Goal: Register for event/course

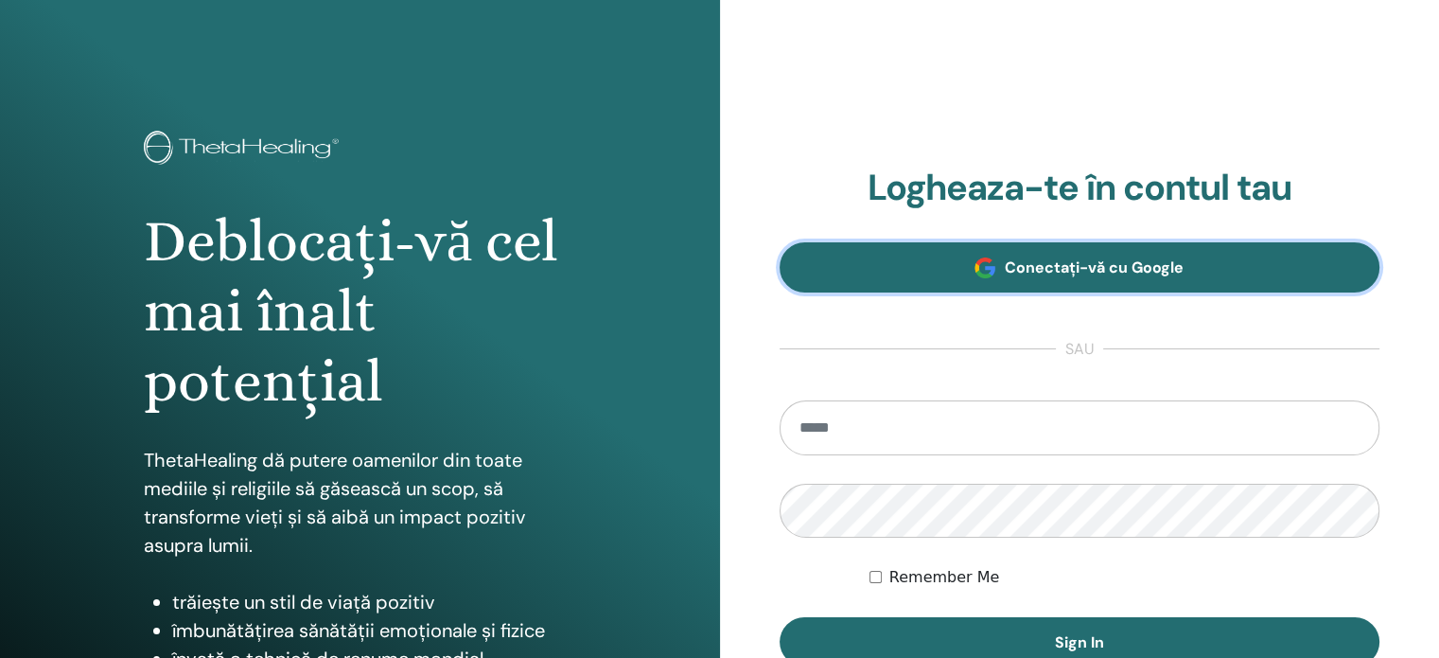
click at [1082, 264] on span "Conectați-vă cu Google" at bounding box center [1094, 267] width 179 height 20
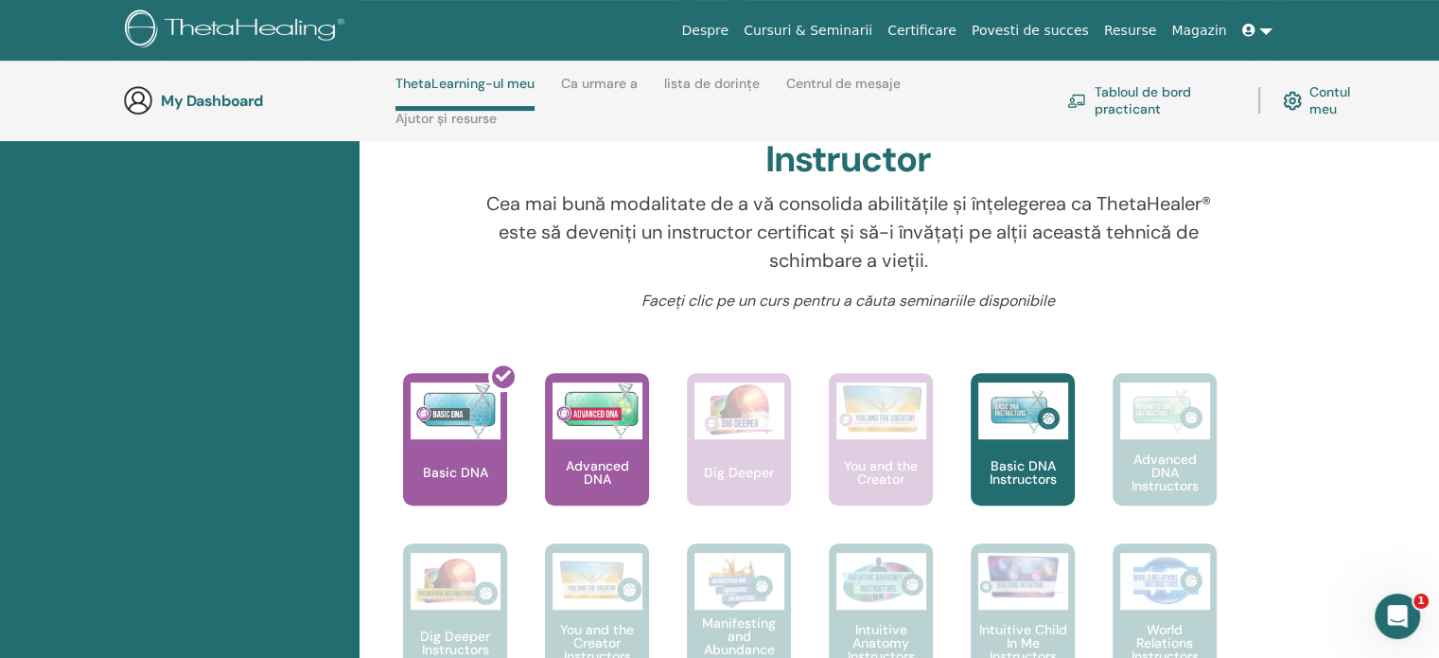
scroll to position [605, 0]
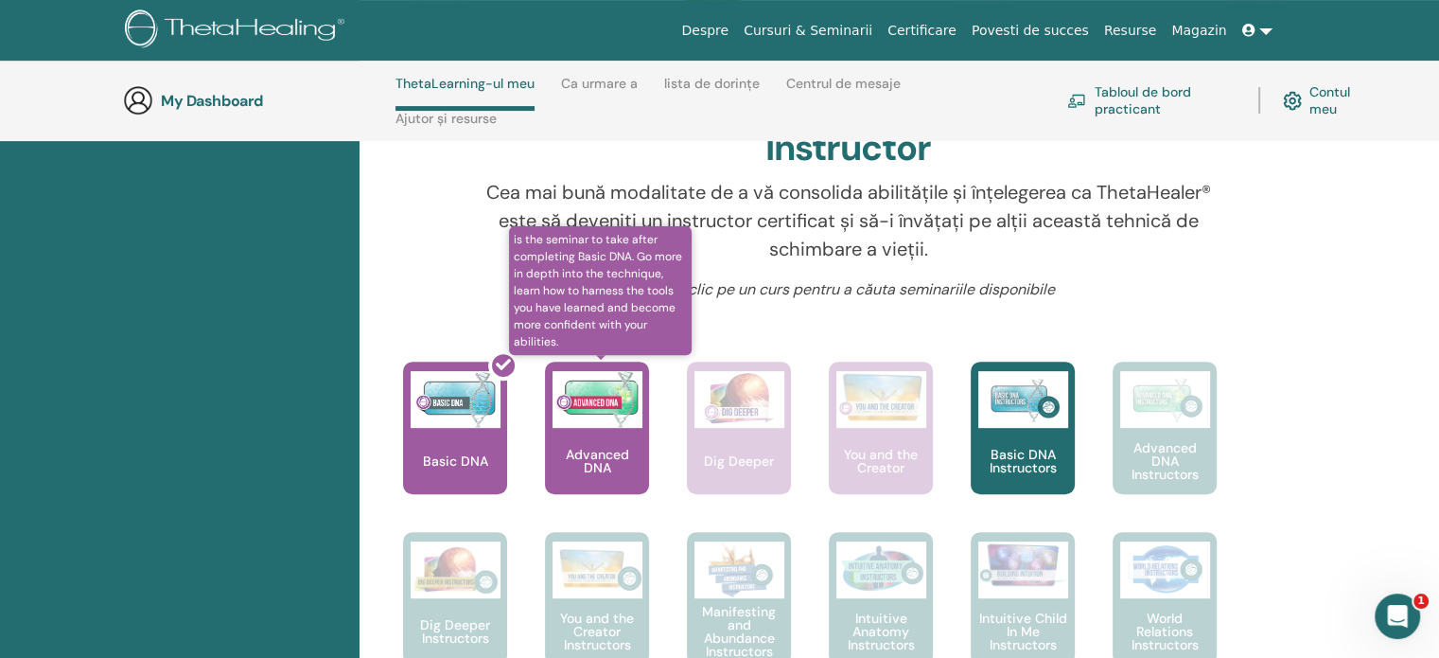
click at [580, 459] on p "Advanced DNA" at bounding box center [597, 461] width 104 height 26
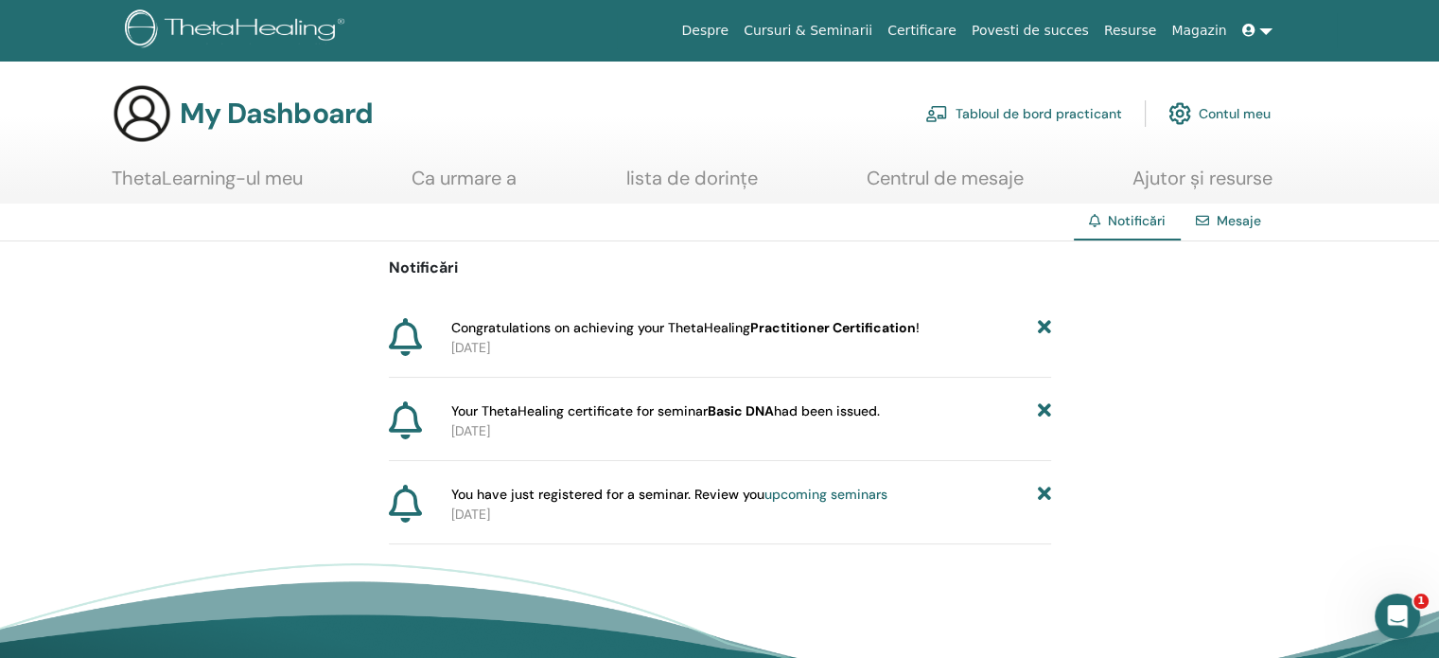
click at [834, 490] on link "upcoming seminars" at bounding box center [826, 493] width 123 height 17
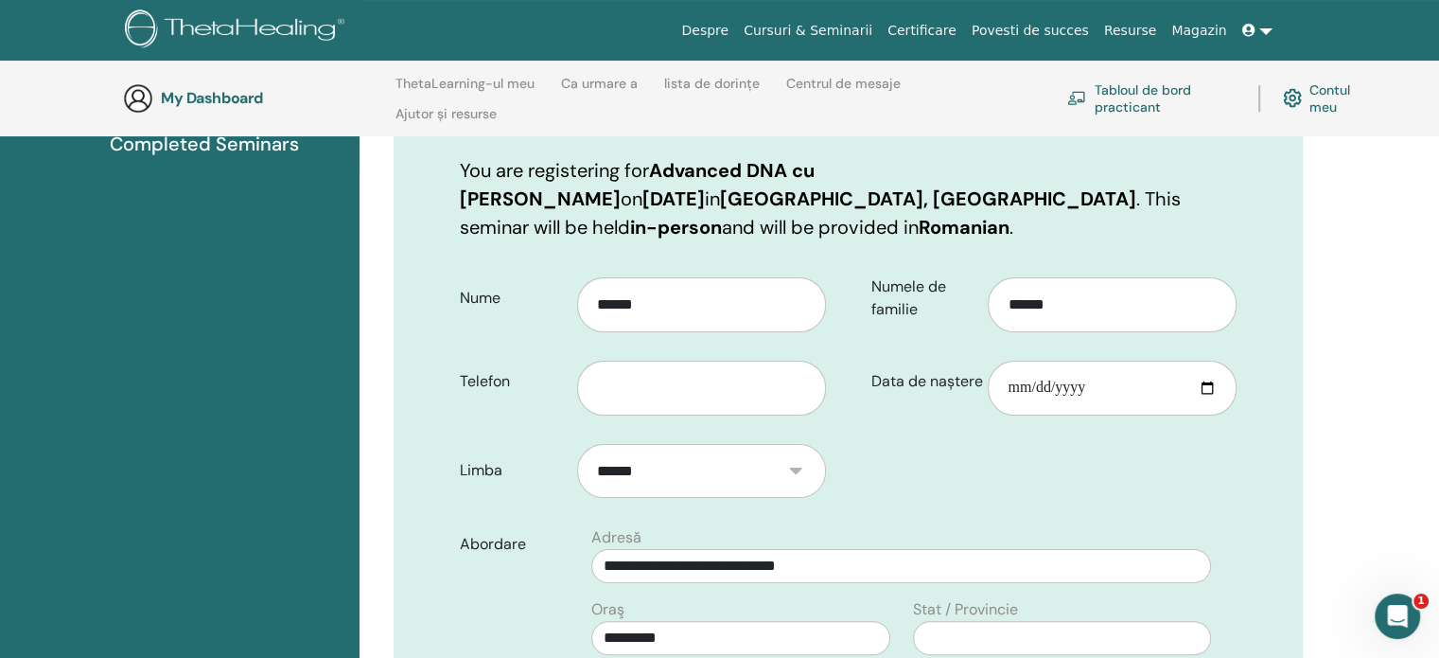
scroll to position [278, 0]
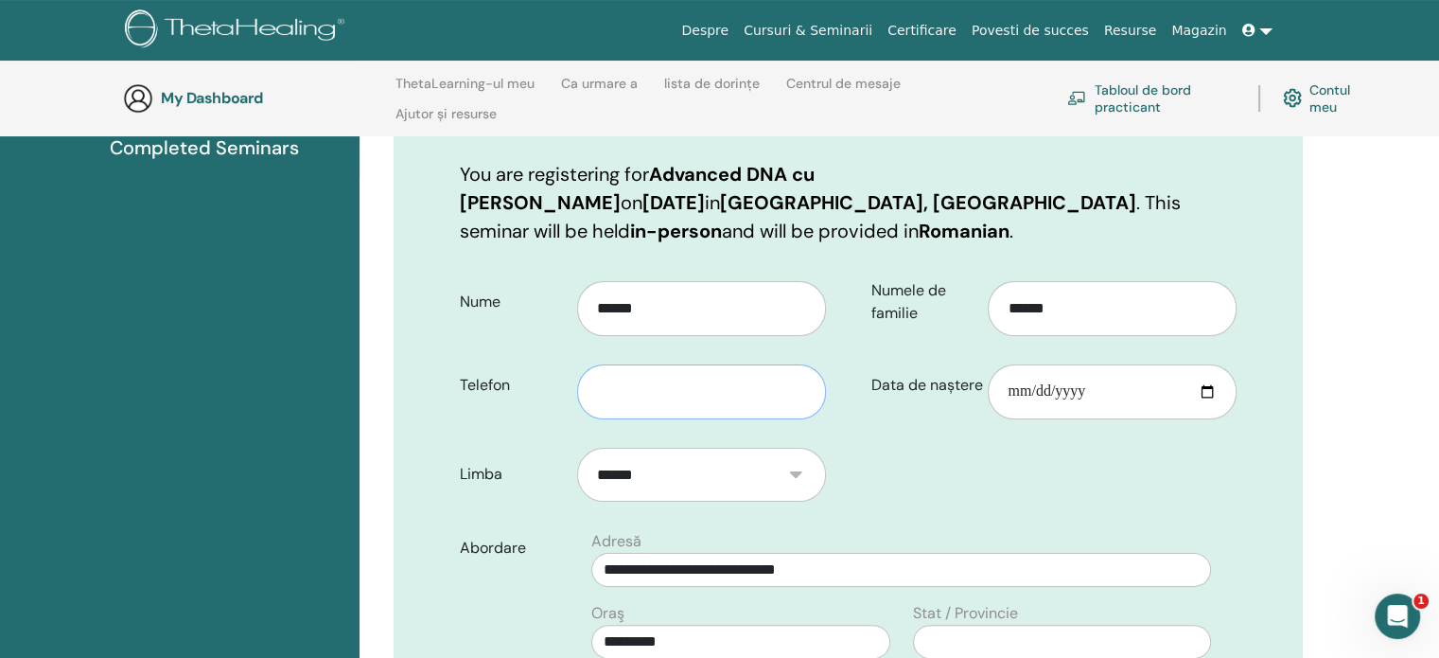
click at [729, 395] on input "text" at bounding box center [701, 391] width 249 height 55
type input "**********"
click at [1204, 390] on input "Data de naștere" at bounding box center [1112, 391] width 249 height 55
type input "**********"
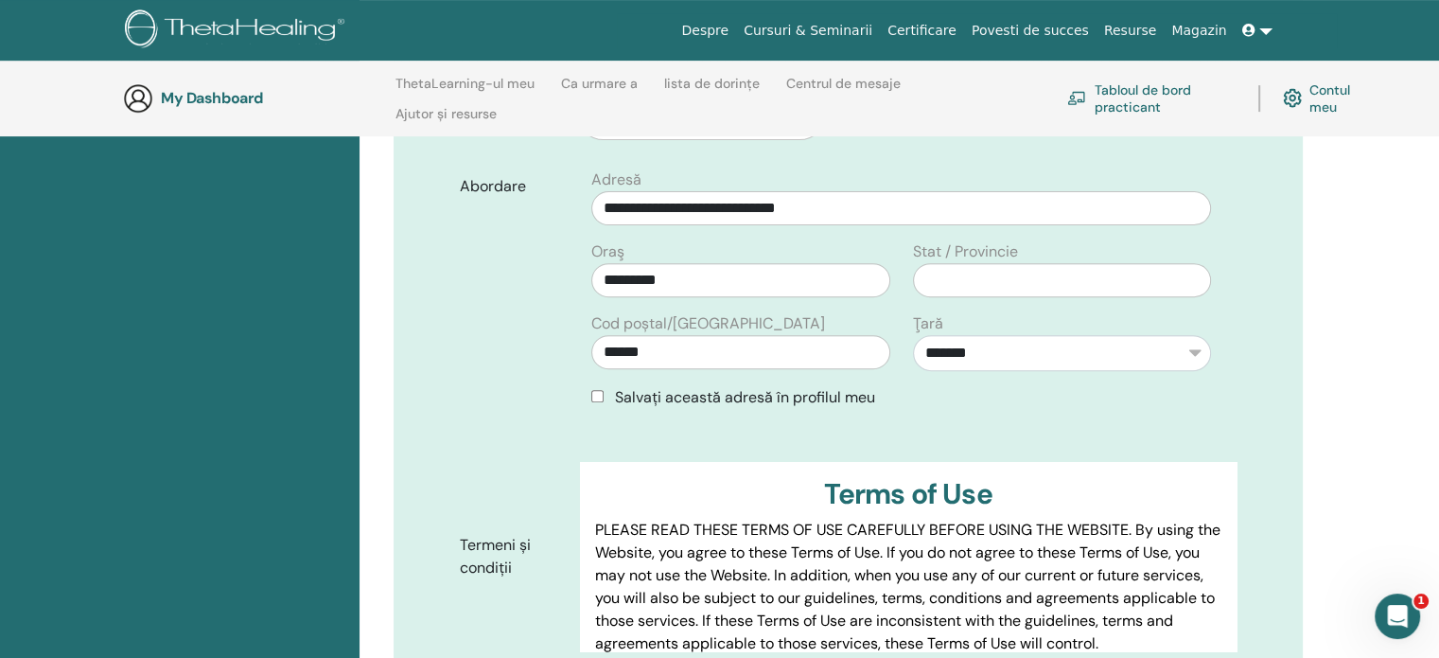
scroll to position [656, 0]
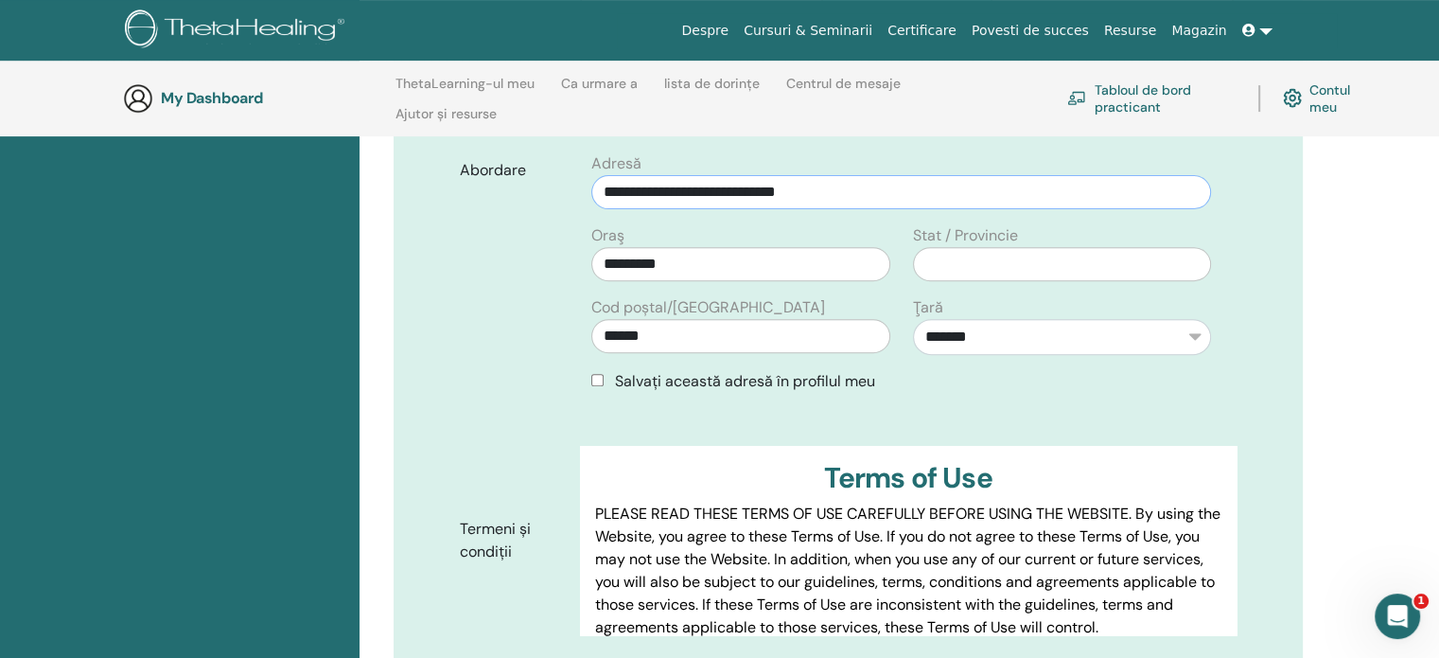
drag, startPoint x: 743, startPoint y: 185, endPoint x: 821, endPoint y: 185, distance: 78.5
click at [821, 185] on input "**********" at bounding box center [901, 192] width 620 height 34
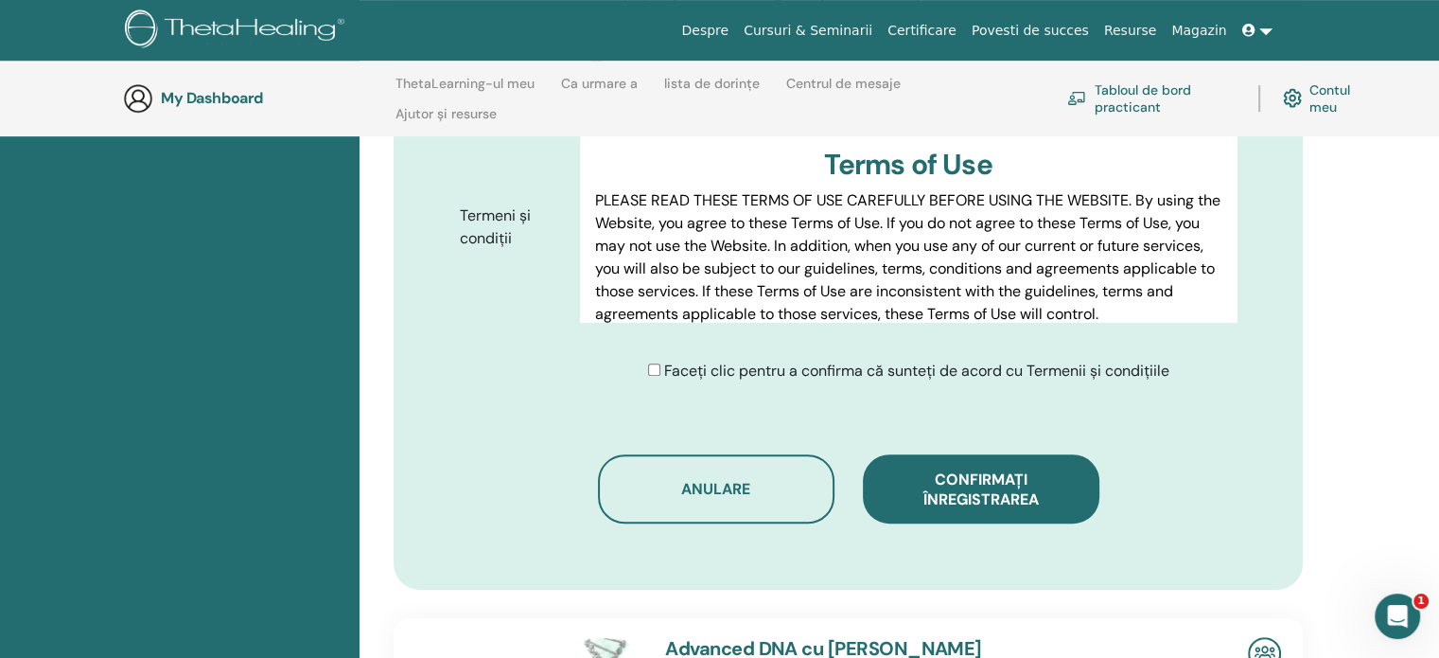
scroll to position [1060, 0]
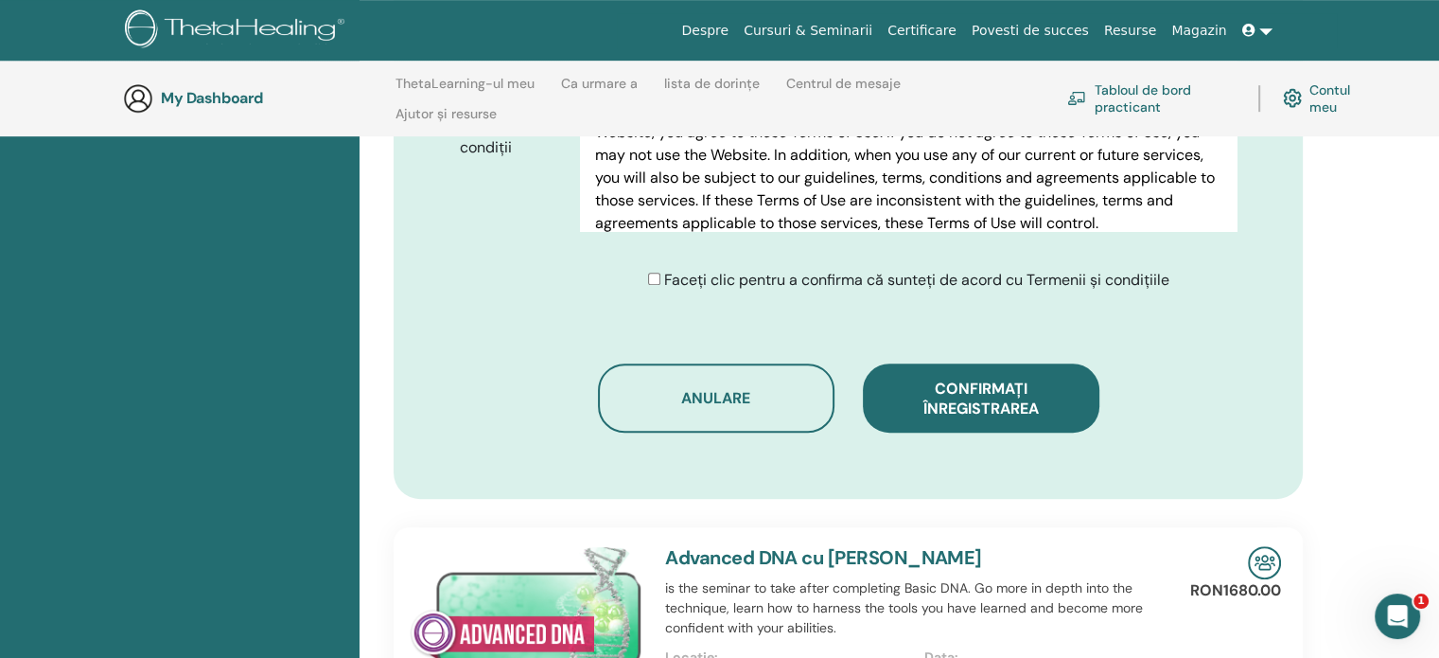
type input "**********"
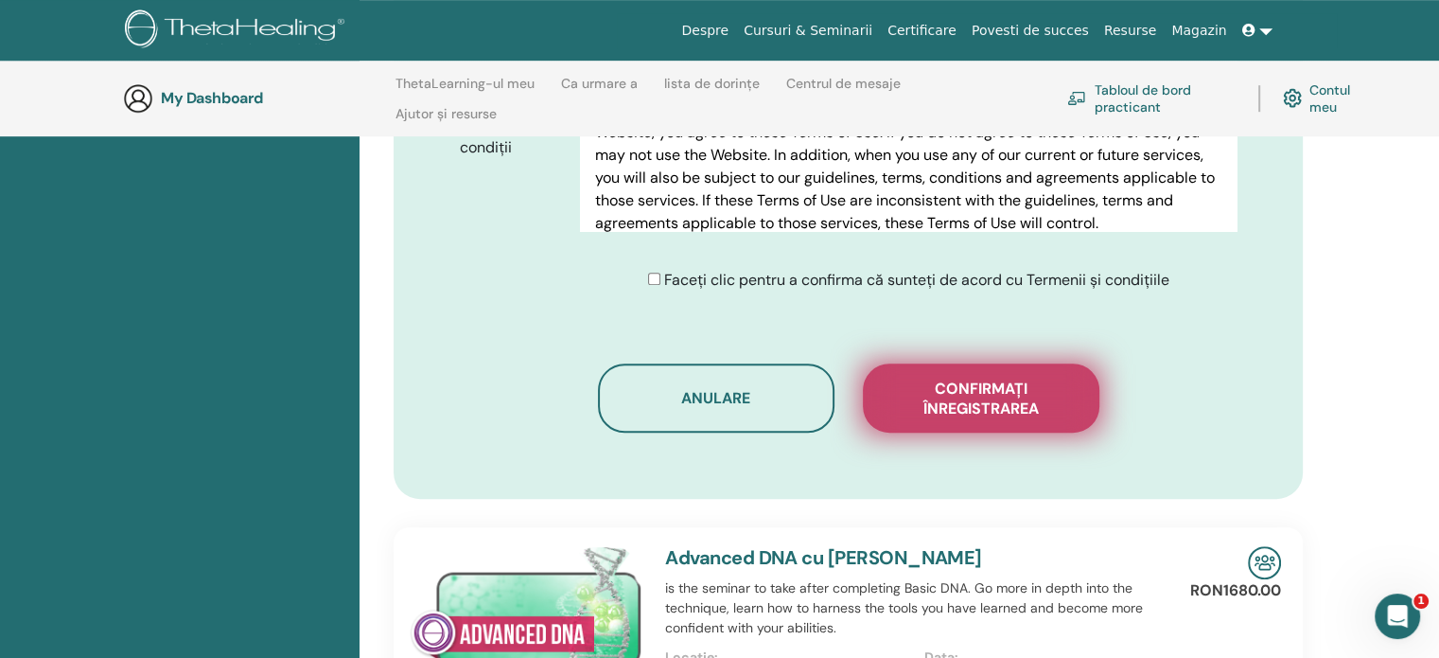
click at [998, 386] on span "Confirmați înregistrarea" at bounding box center [981, 398] width 189 height 40
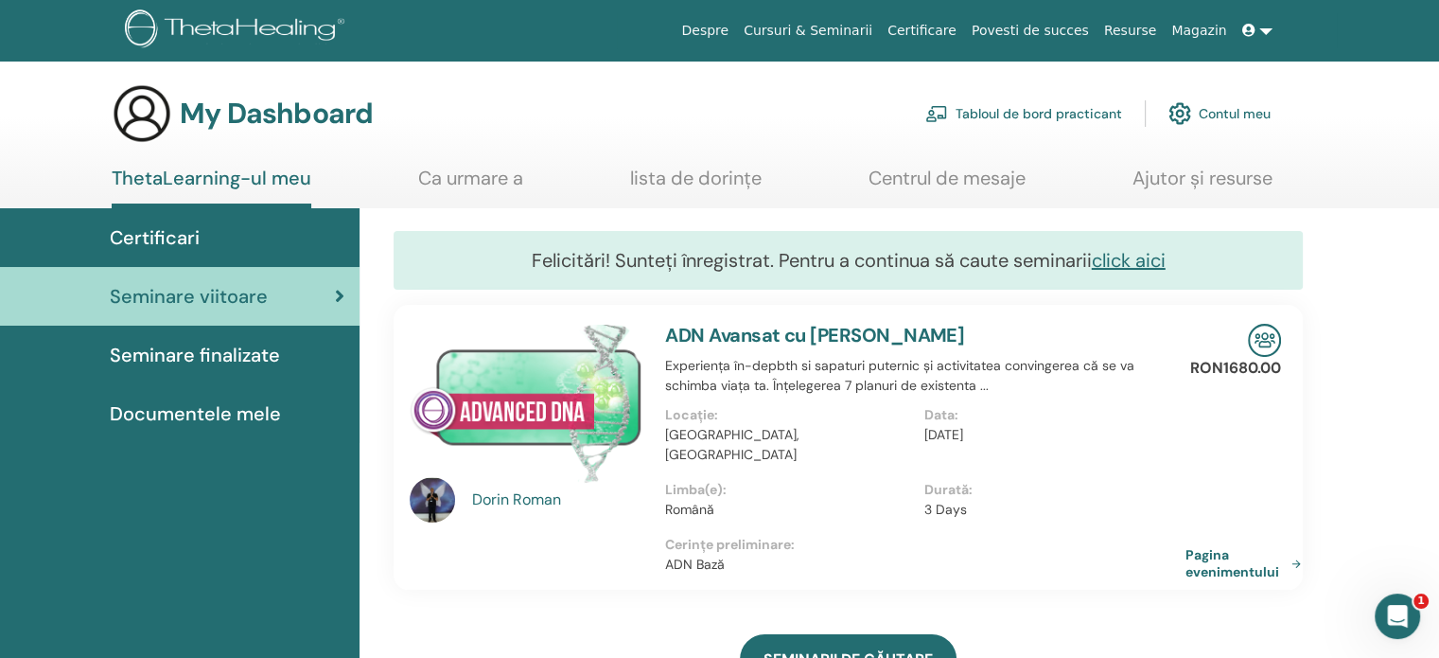
click at [1251, 546] on link "Pagina evenimentului" at bounding box center [1247, 563] width 123 height 34
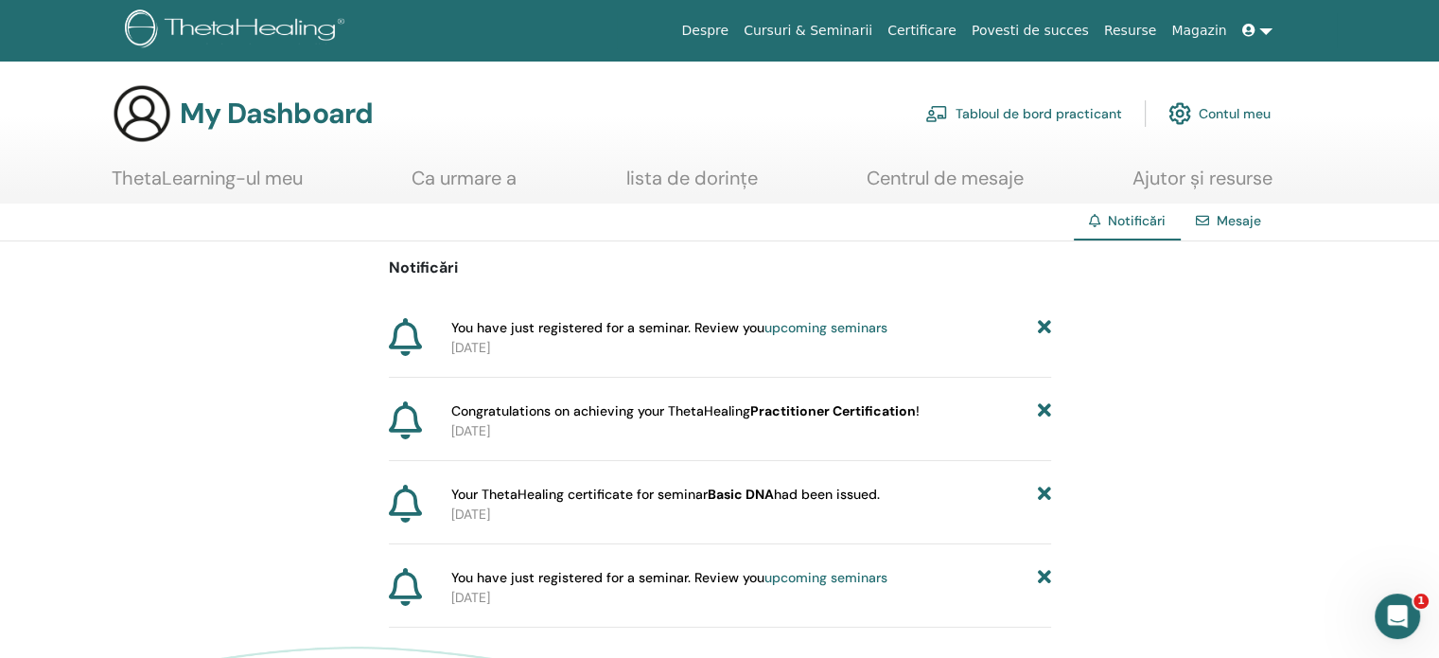
click at [500, 439] on p "2025-09-15" at bounding box center [751, 431] width 600 height 20
click at [1230, 222] on link "Mesaje" at bounding box center [1239, 220] width 44 height 17
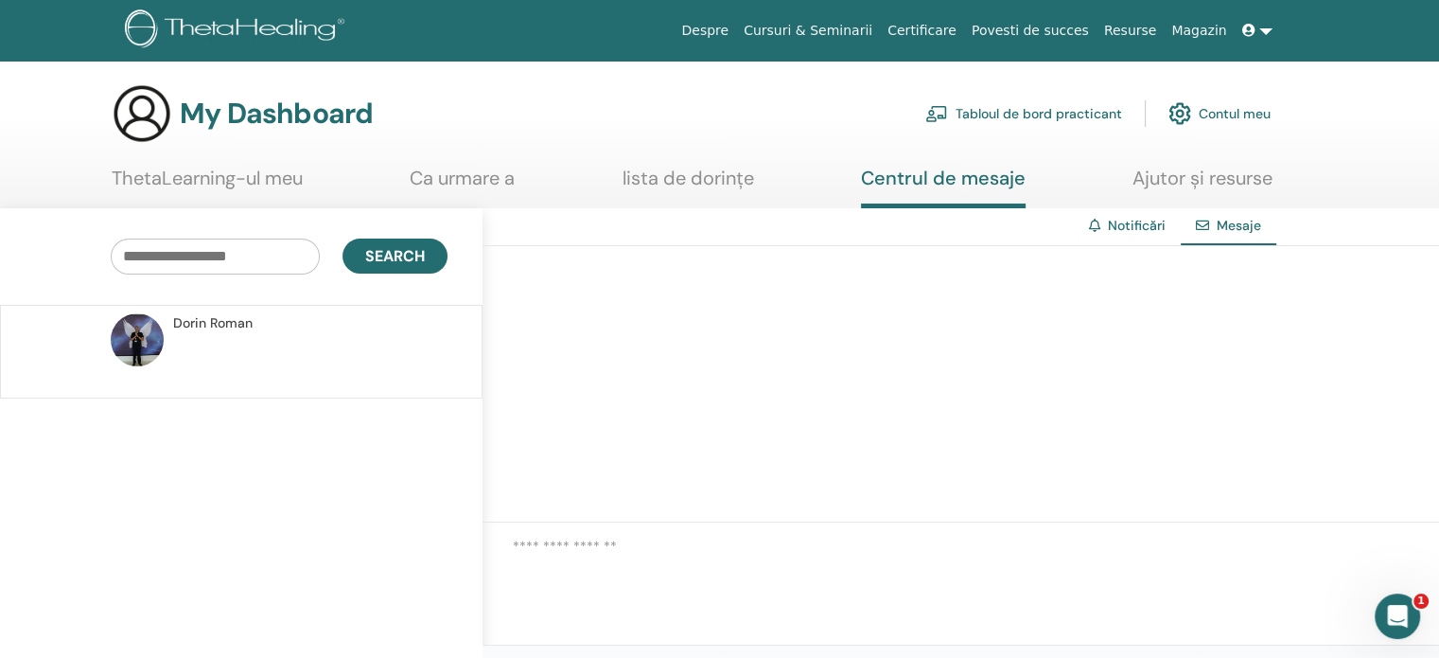
click at [204, 185] on link "ThetaLearning-ul meu" at bounding box center [207, 185] width 191 height 37
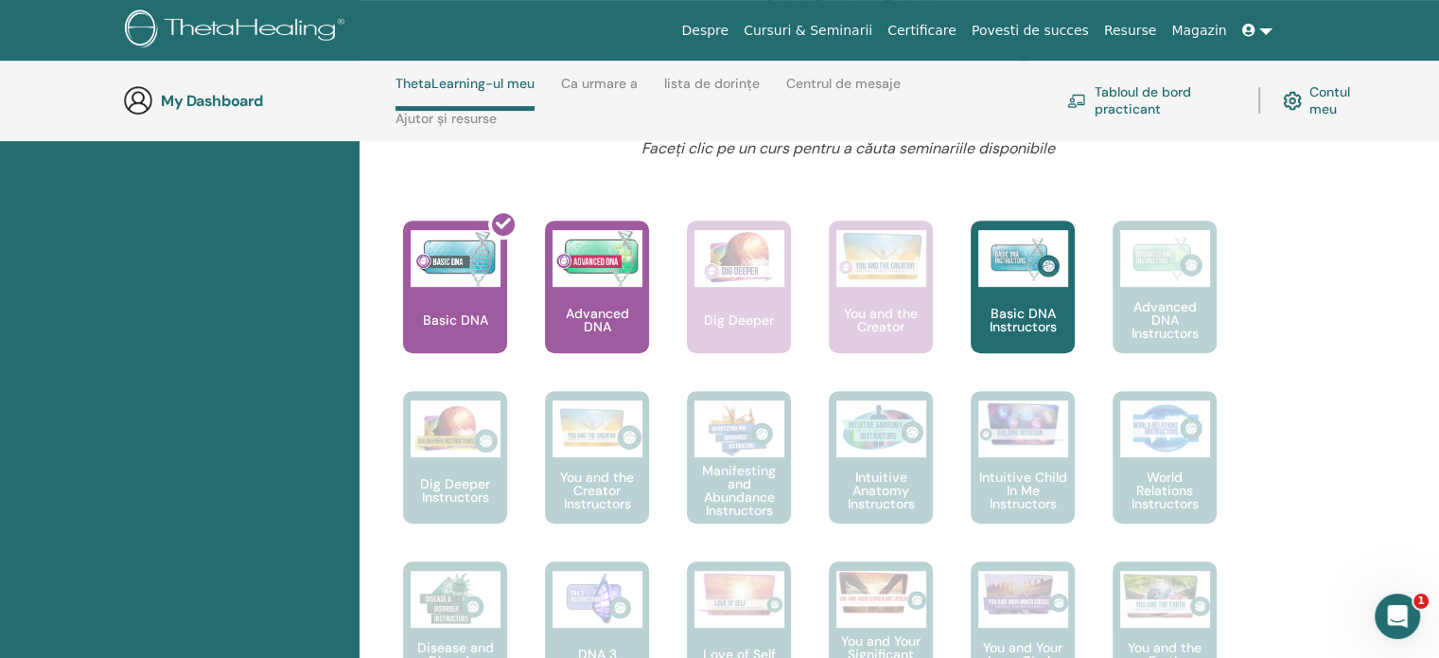
scroll to position [753, 0]
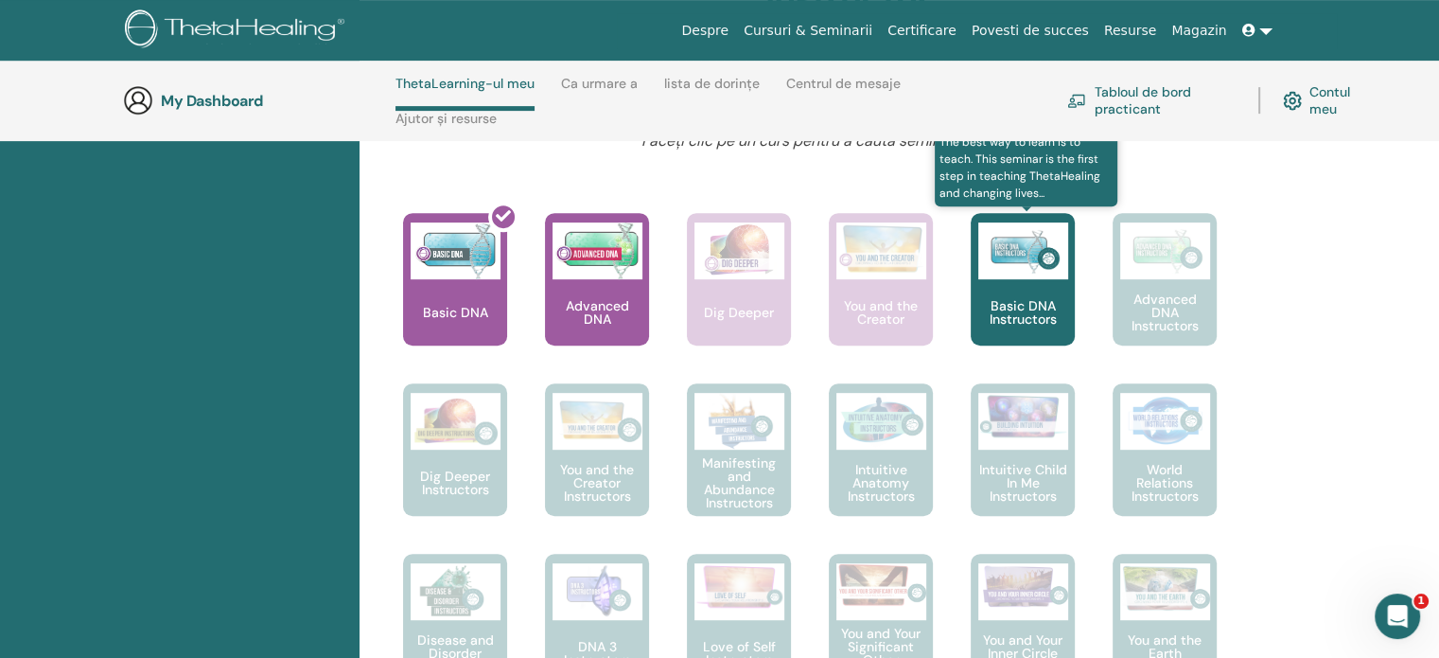
click at [1032, 295] on div "Basic DNA Instructors" at bounding box center [1023, 279] width 104 height 132
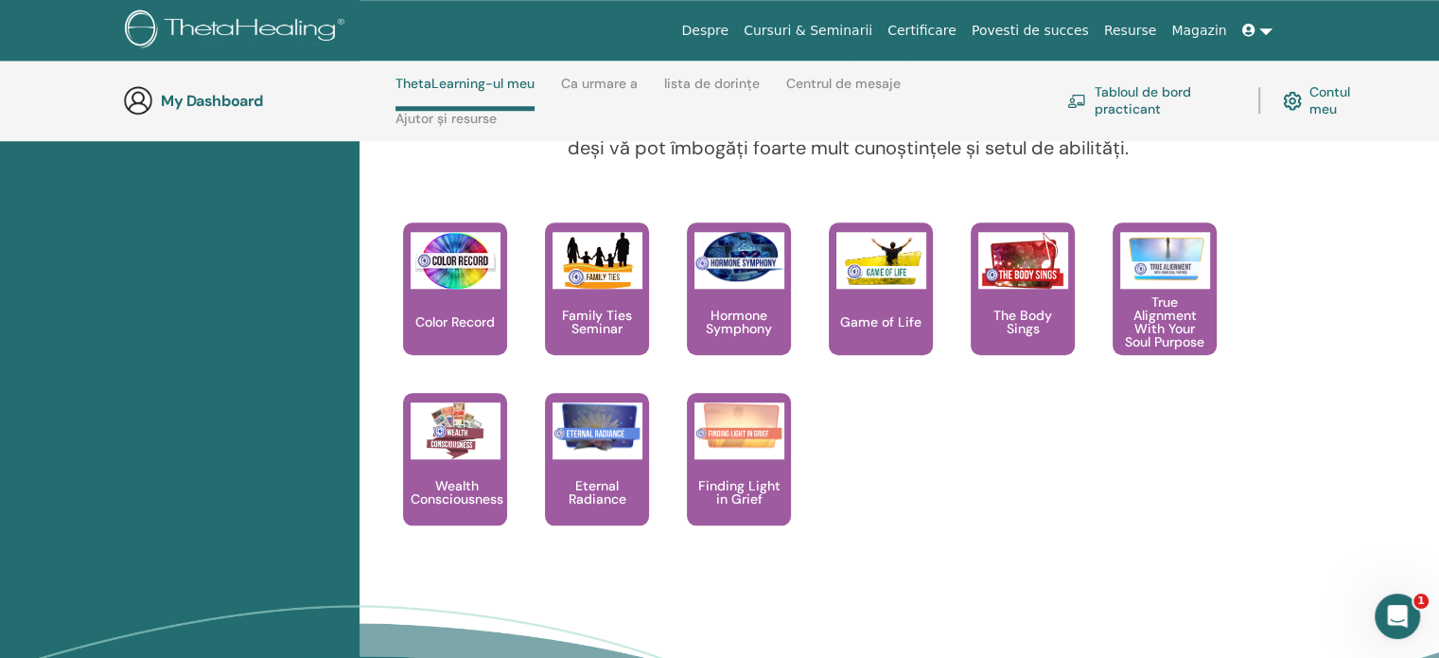
scroll to position [1821, 0]
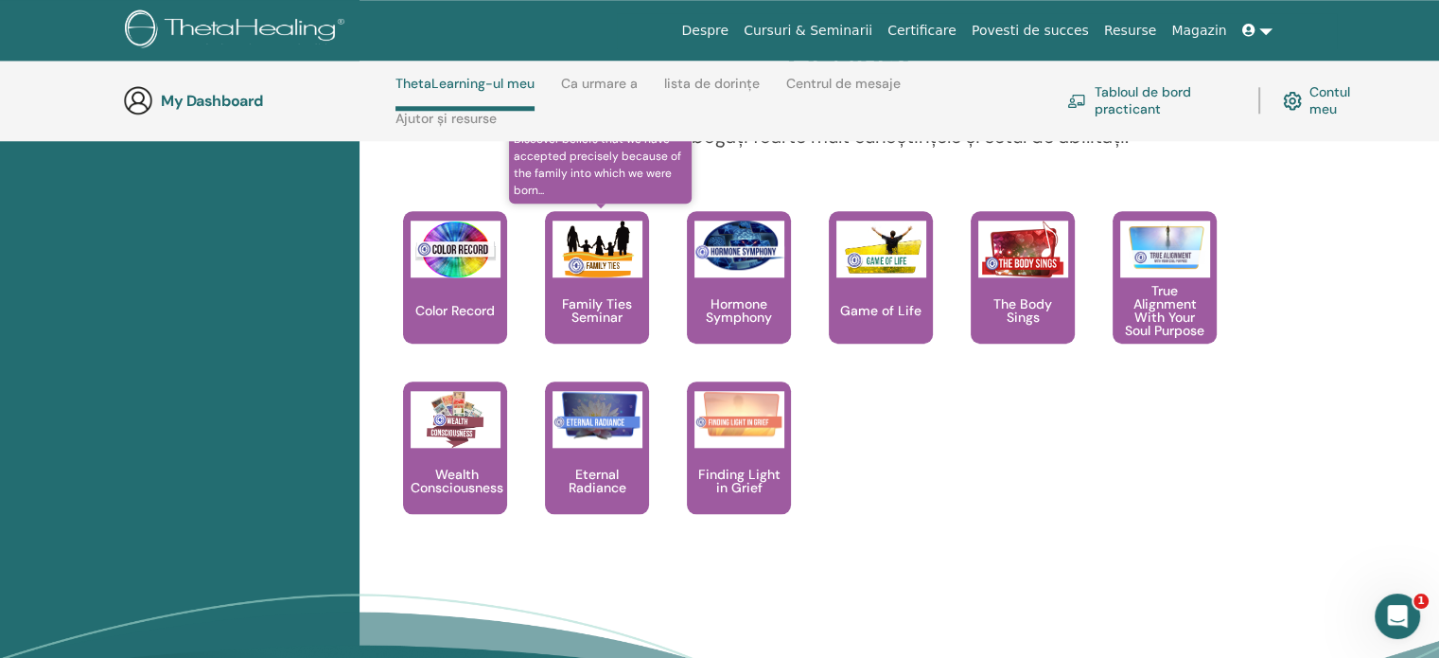
click at [612, 302] on p "Family Ties Seminar" at bounding box center [597, 310] width 104 height 26
